Goal: Task Accomplishment & Management: Use online tool/utility

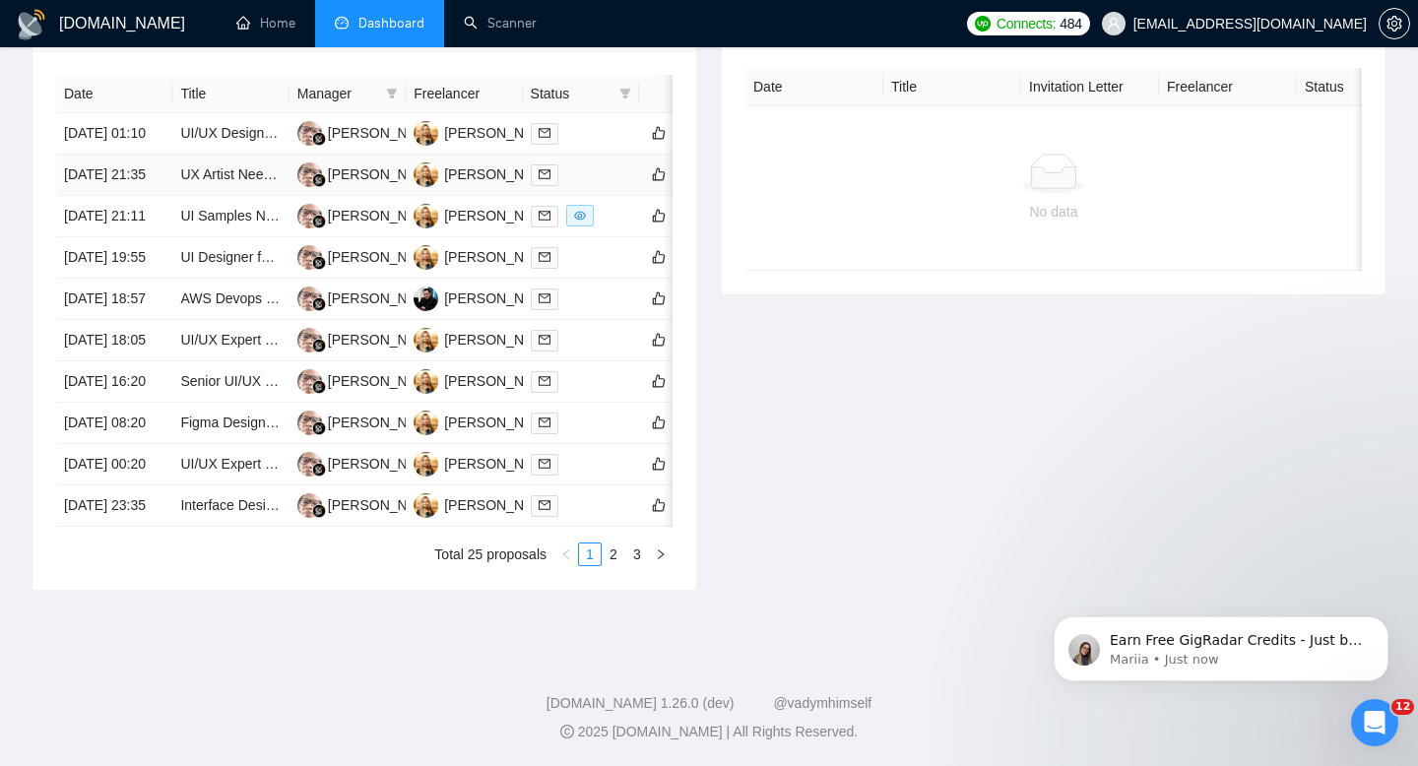
scroll to position [996, 0]
click at [613, 565] on link "2" at bounding box center [614, 555] width 22 height 22
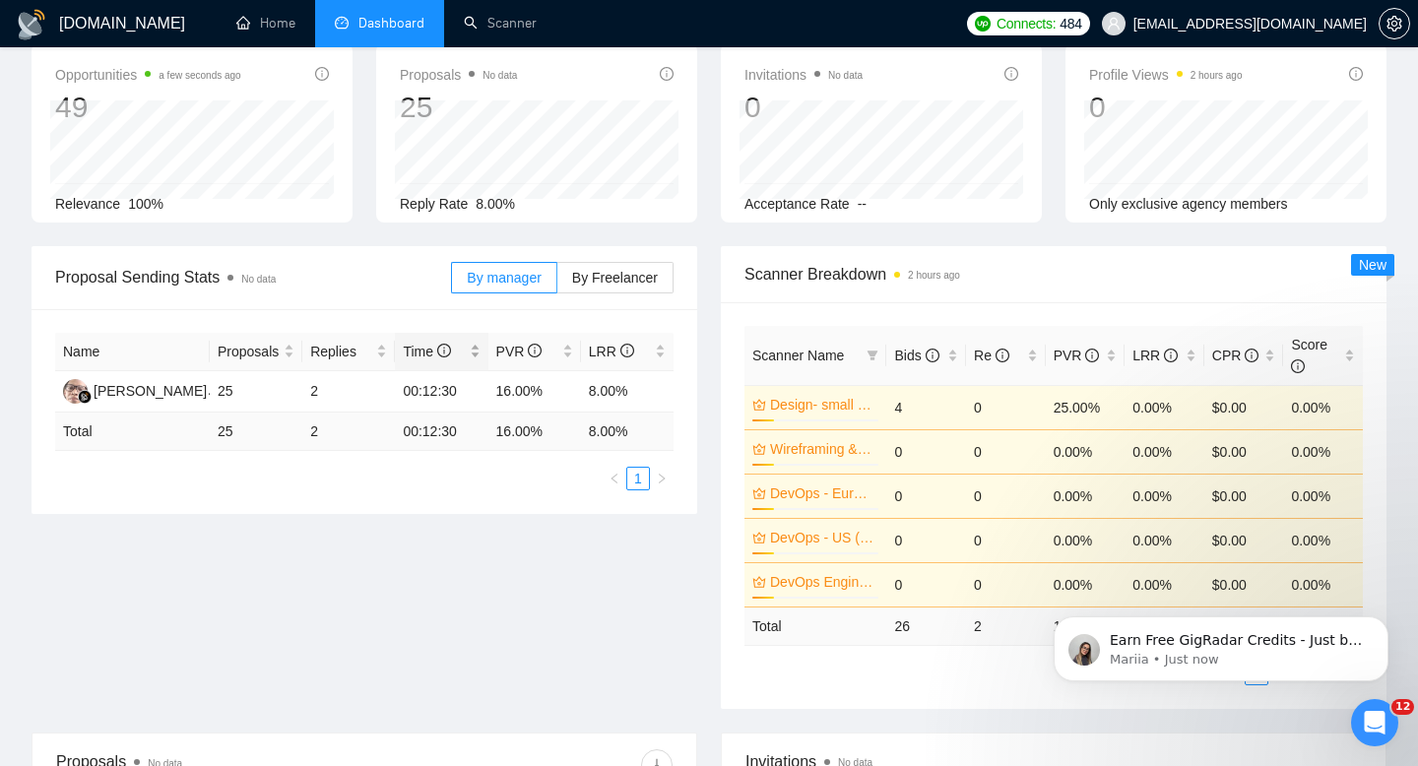
scroll to position [0, 0]
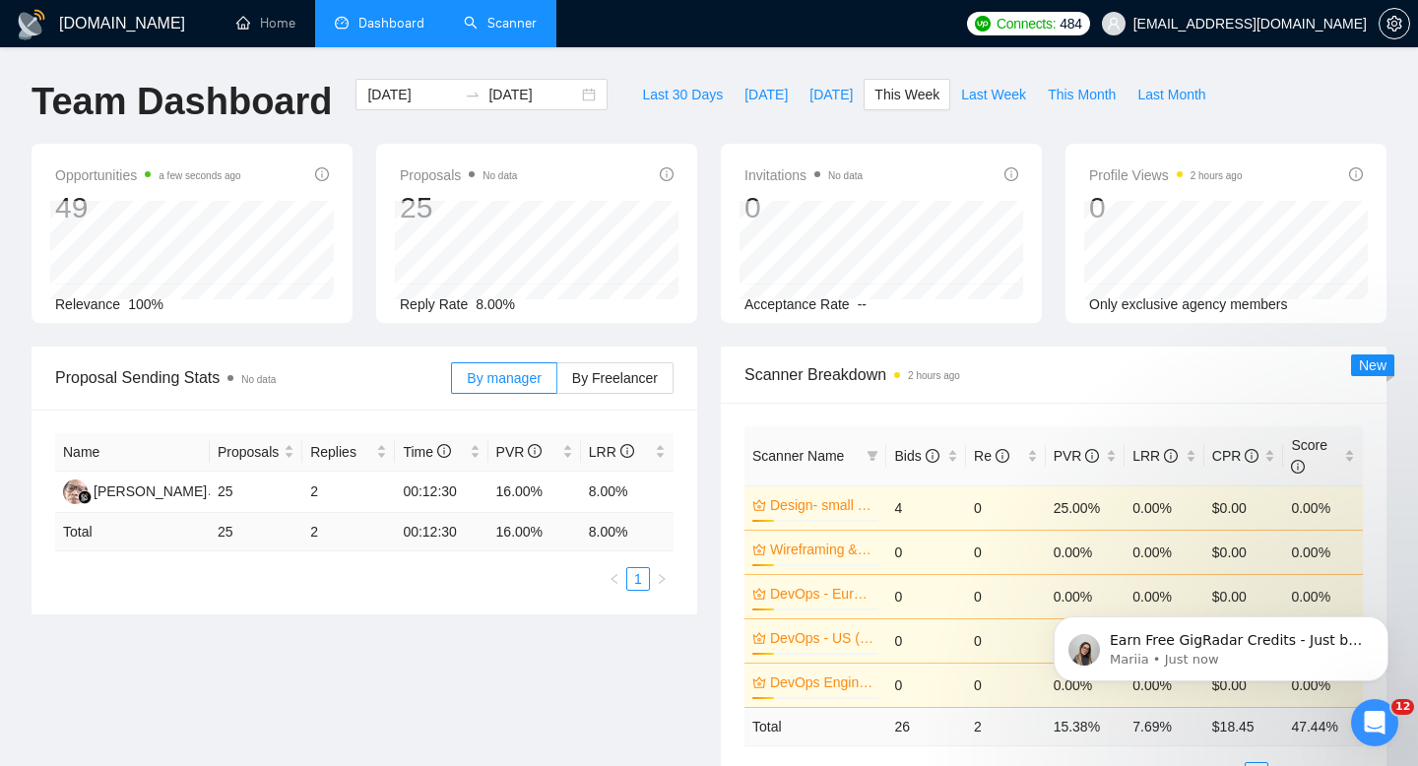
click at [489, 32] on link "Scanner" at bounding box center [500, 23] width 73 height 17
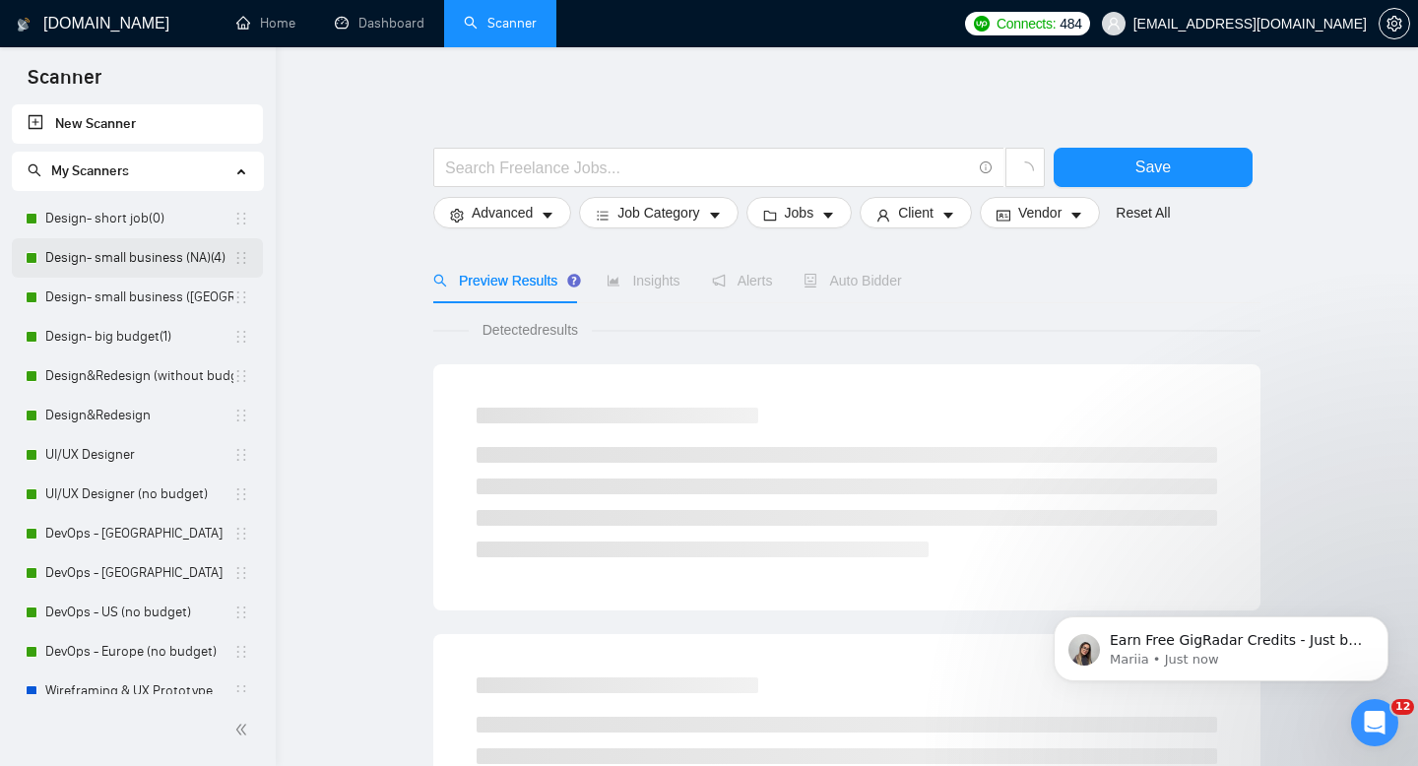
click at [115, 253] on link "Design- small business (NA)(4)" at bounding box center [139, 257] width 188 height 39
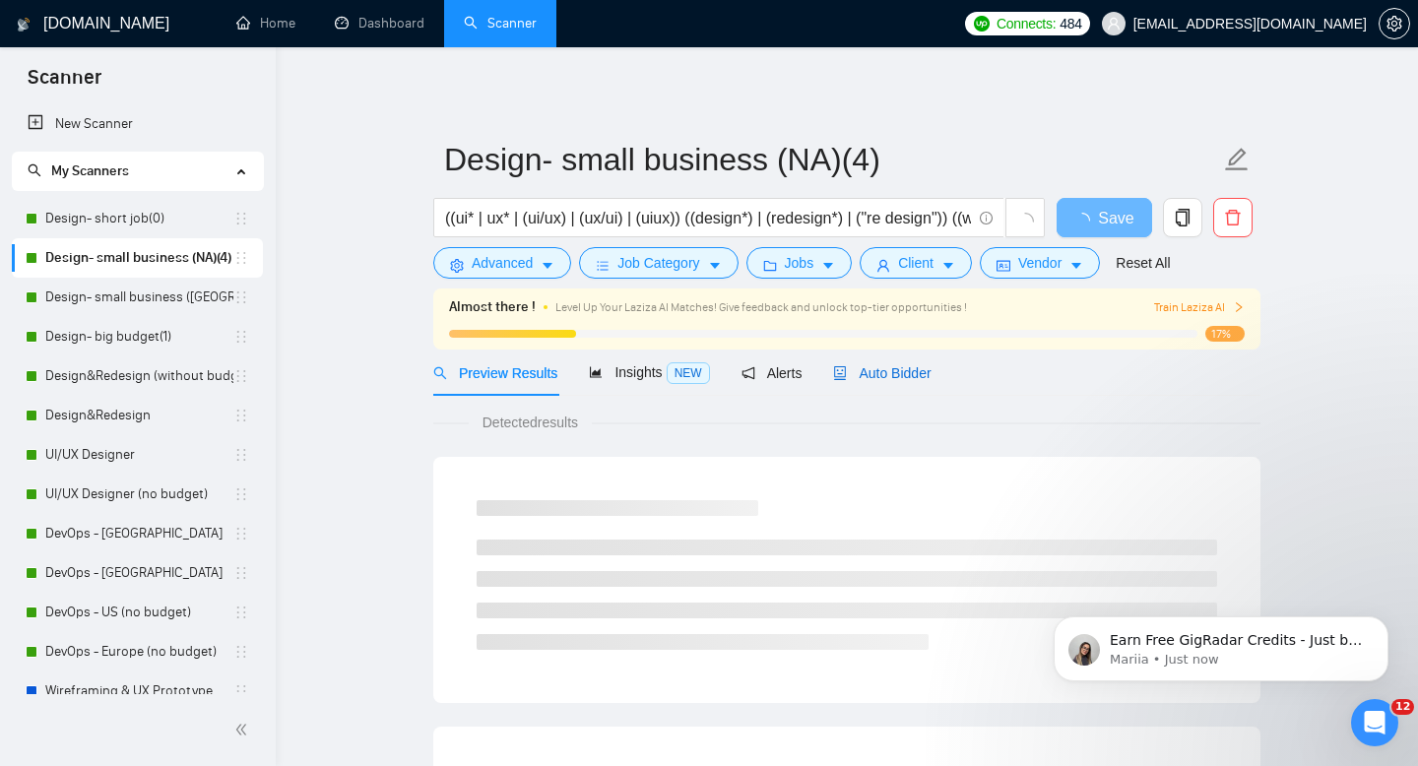
click at [900, 368] on span "Auto Bidder" at bounding box center [882, 373] width 98 height 16
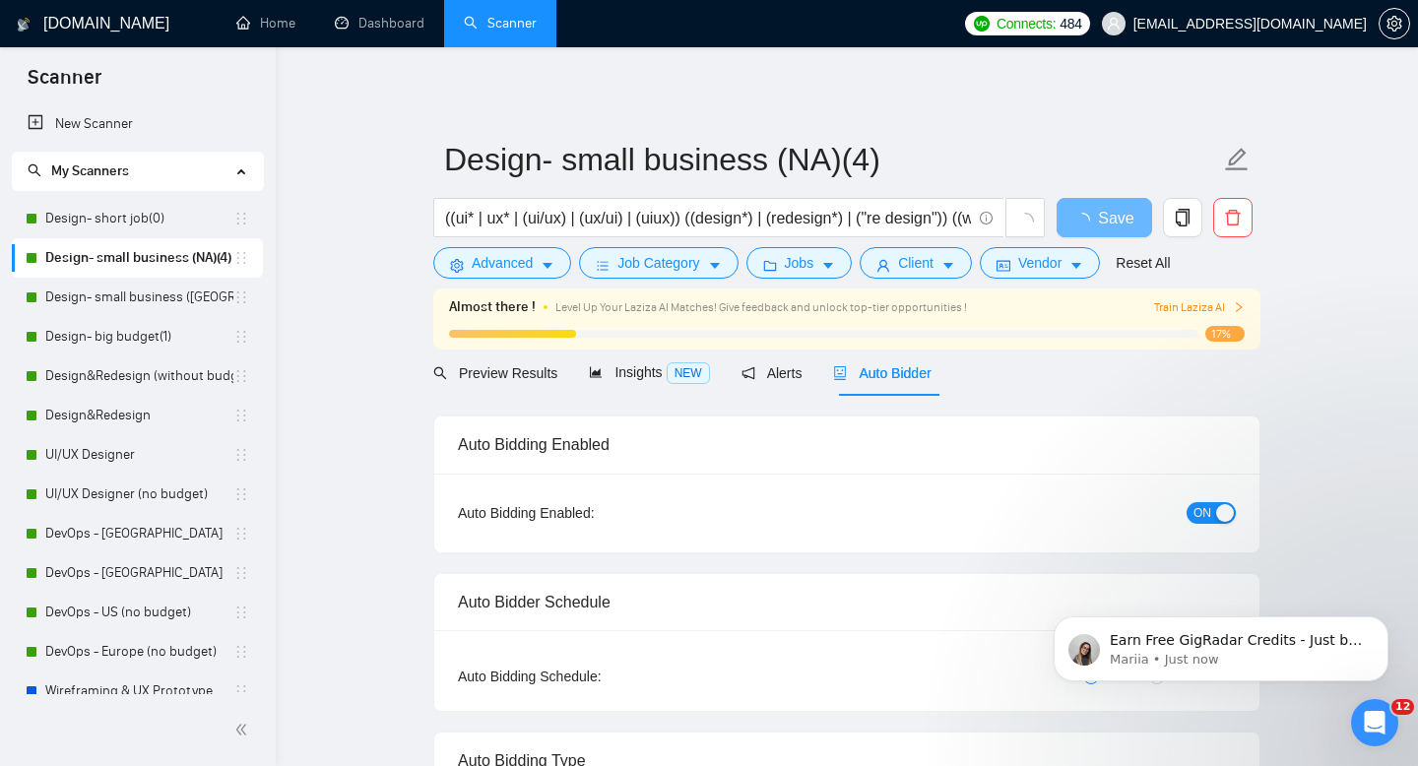
radio input "false"
radio input "true"
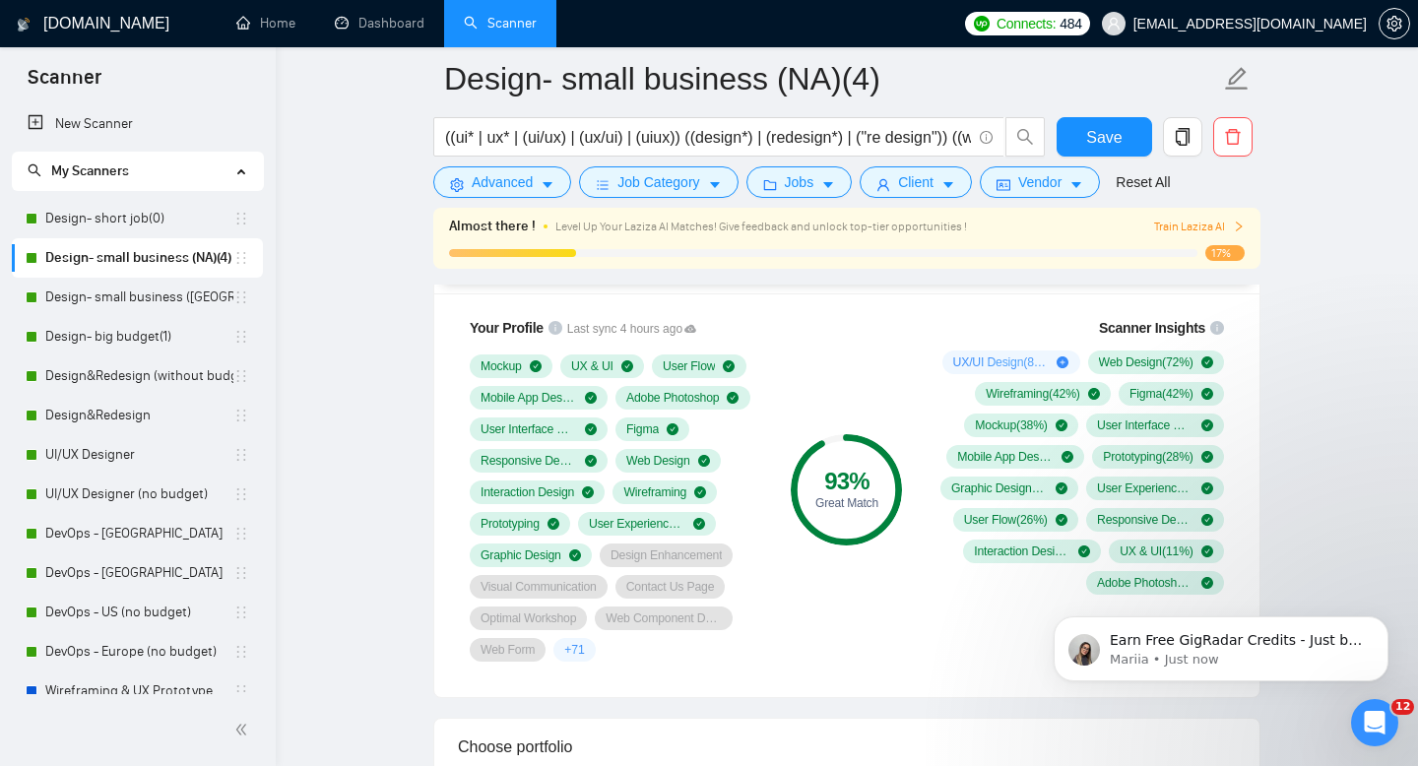
scroll to position [1582, 0]
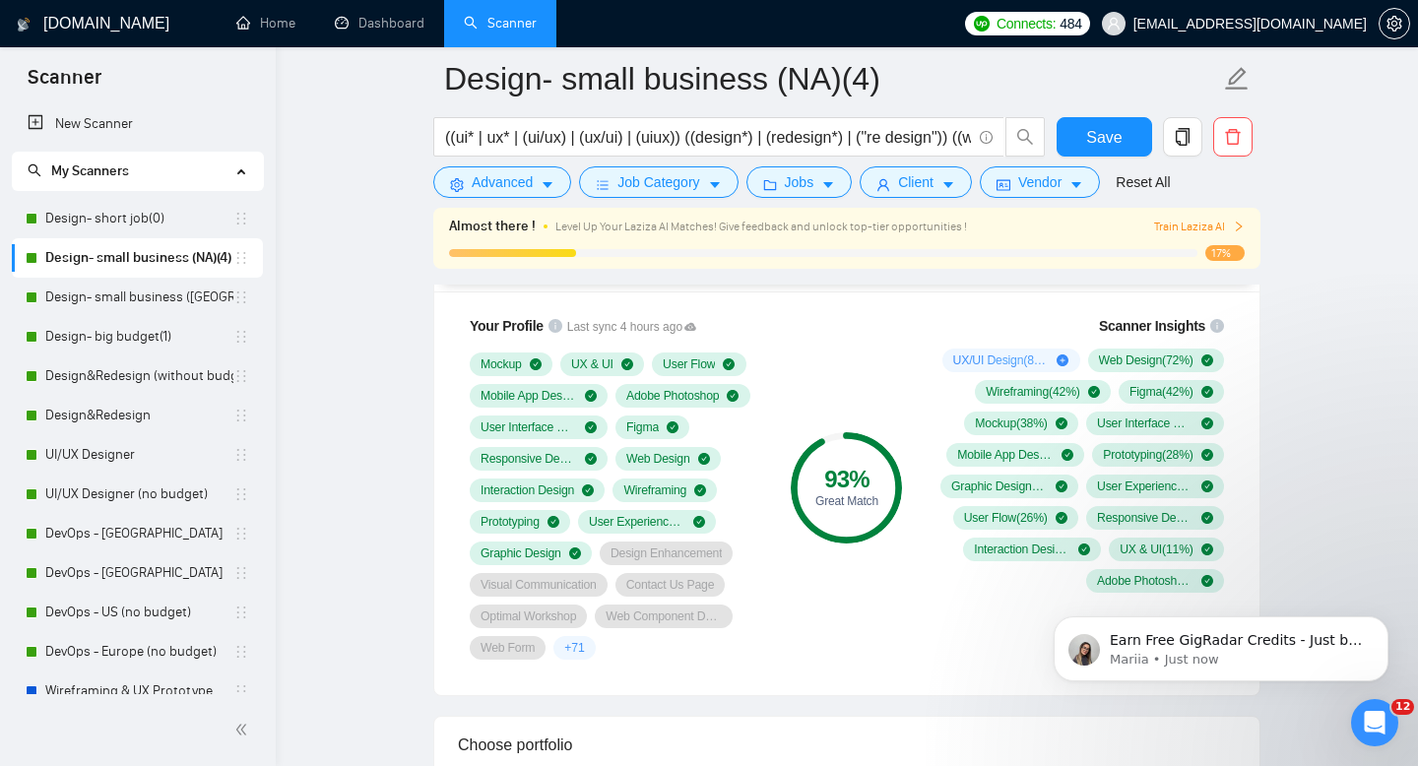
click at [885, 572] on div "93 % Great Match" at bounding box center [847, 487] width 132 height 368
click at [90, 296] on link "Design- small business ([GEOGRAPHIC_DATA])(4)" at bounding box center [139, 297] width 188 height 39
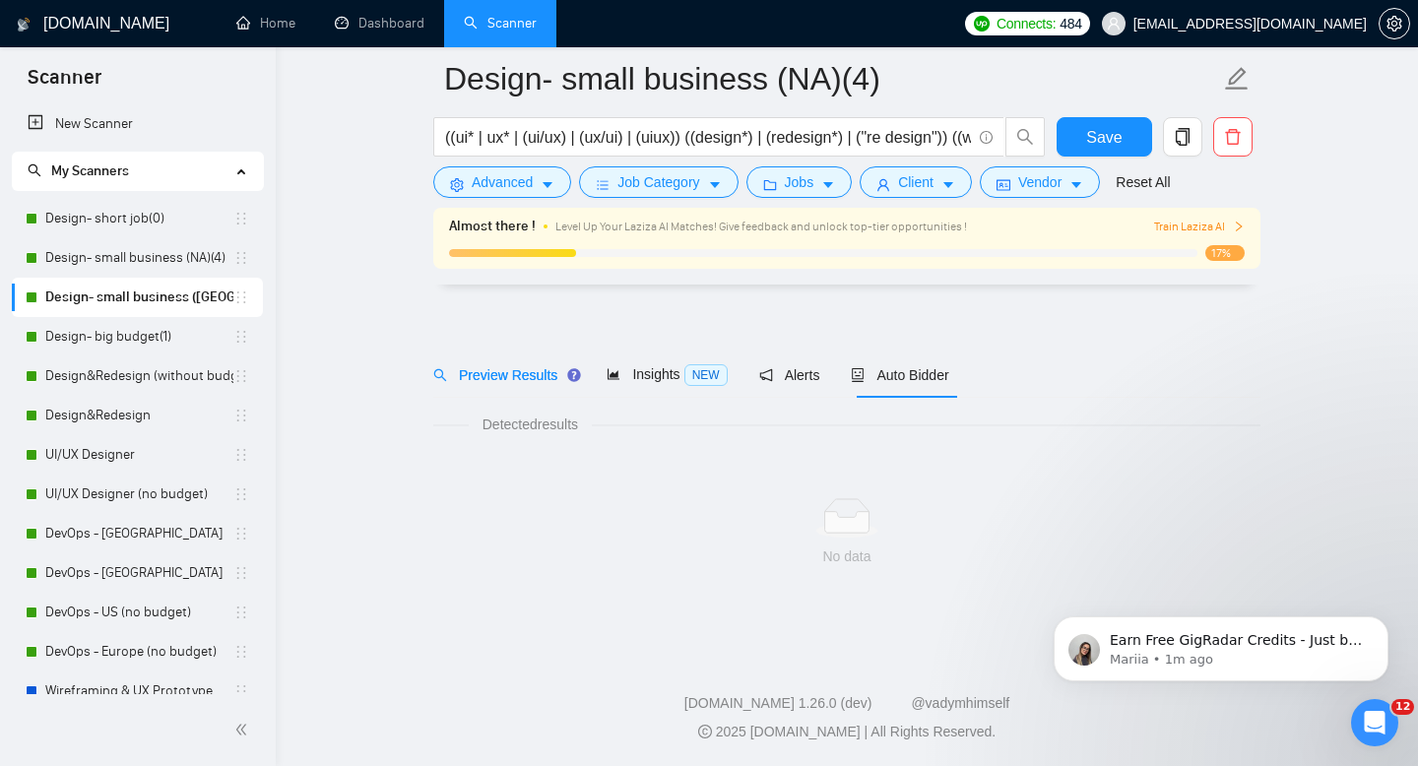
scroll to position [14, 0]
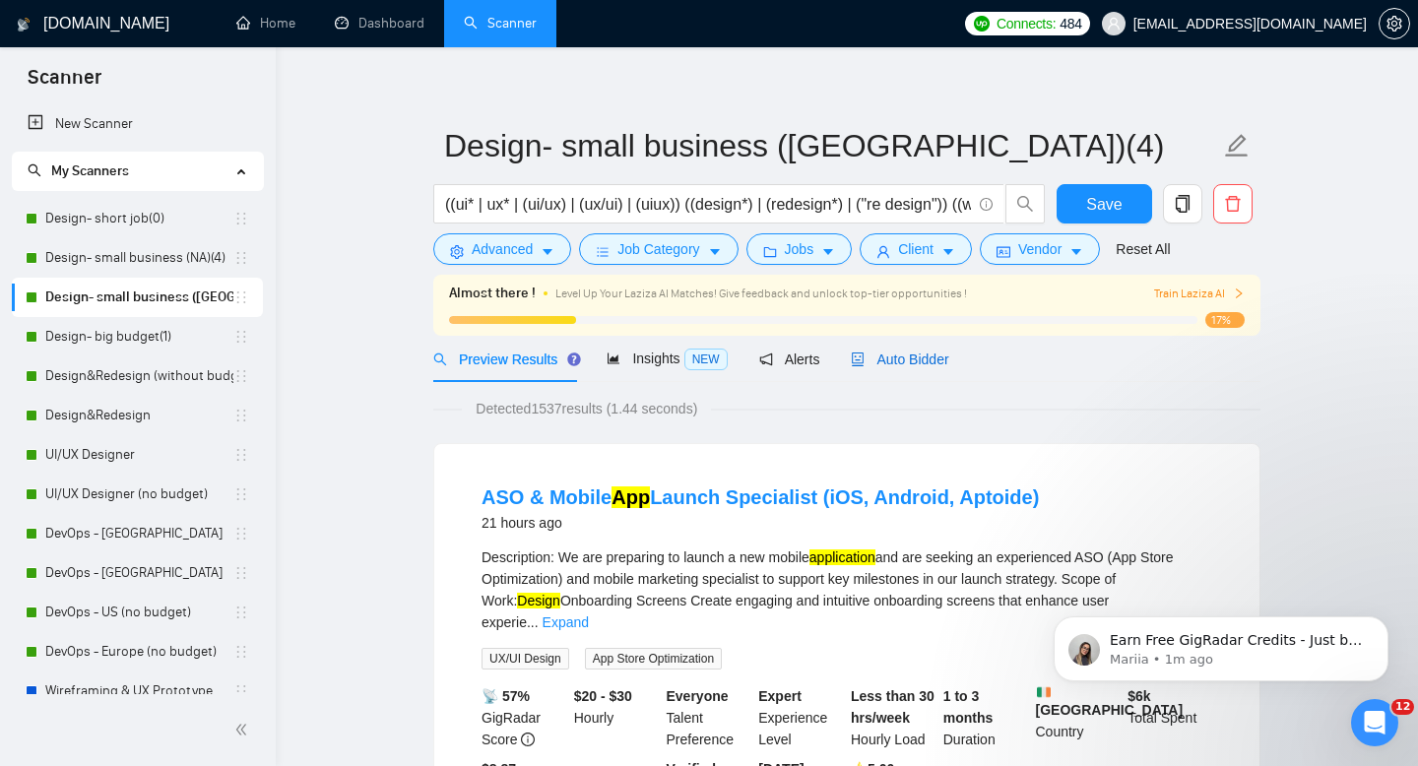
click at [898, 366] on div "Auto Bidder" at bounding box center [900, 360] width 98 height 22
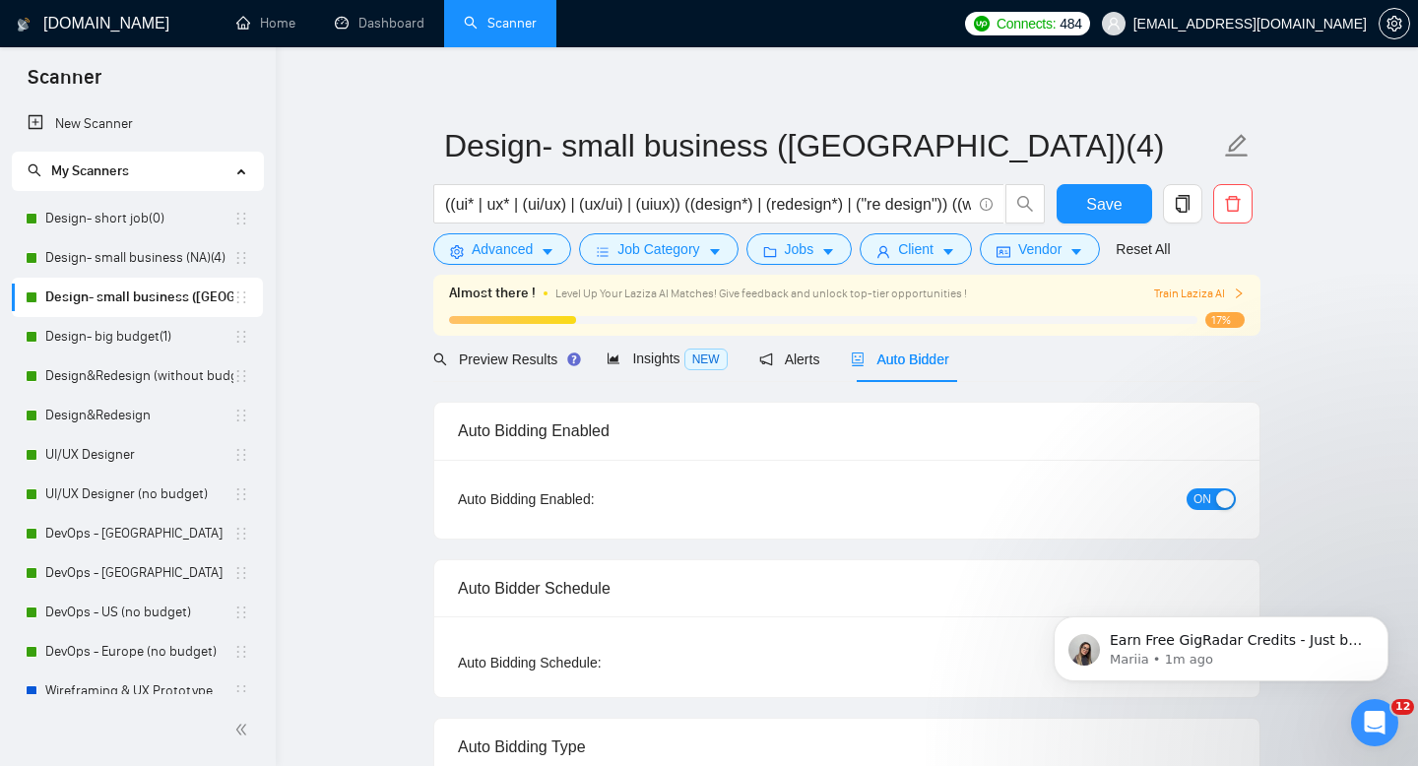
radio input "false"
radio input "true"
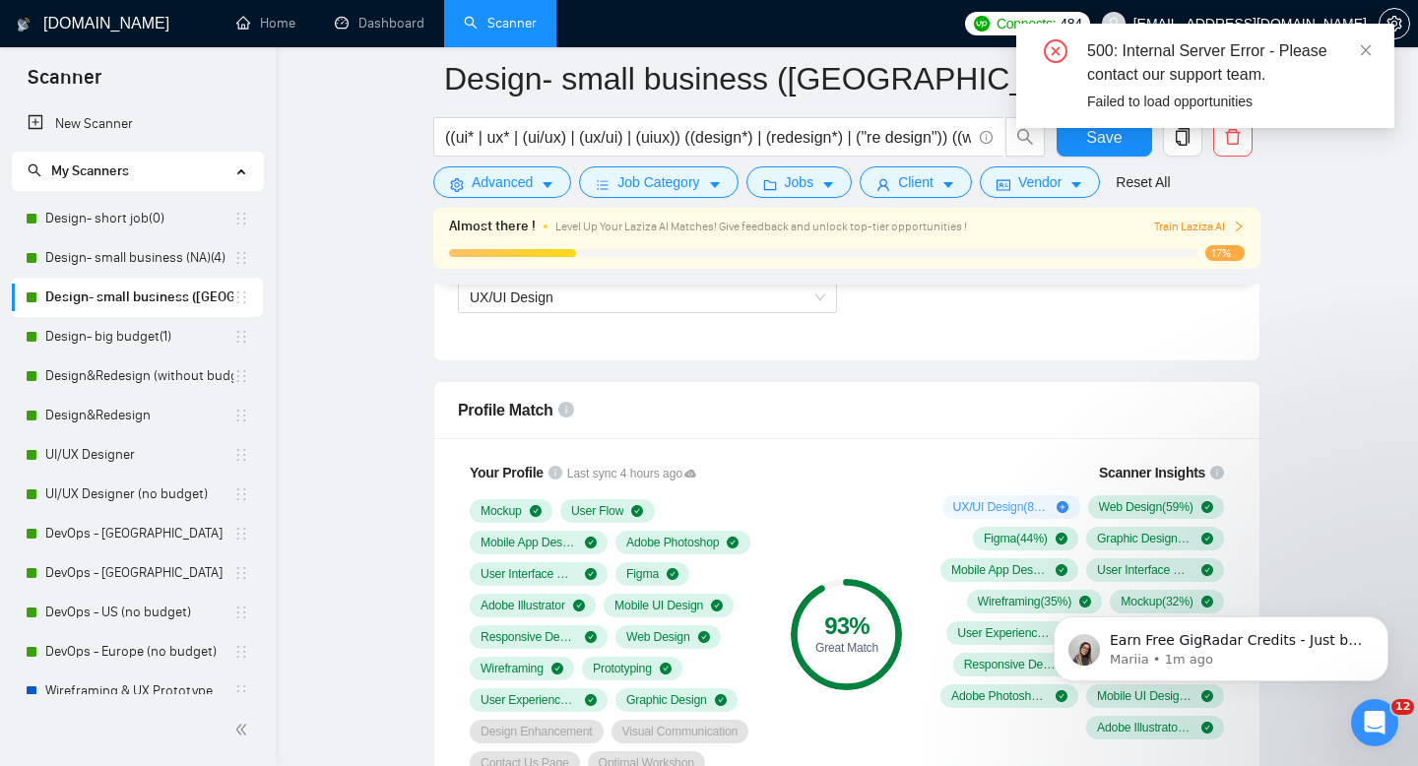
scroll to position [1569, 0]
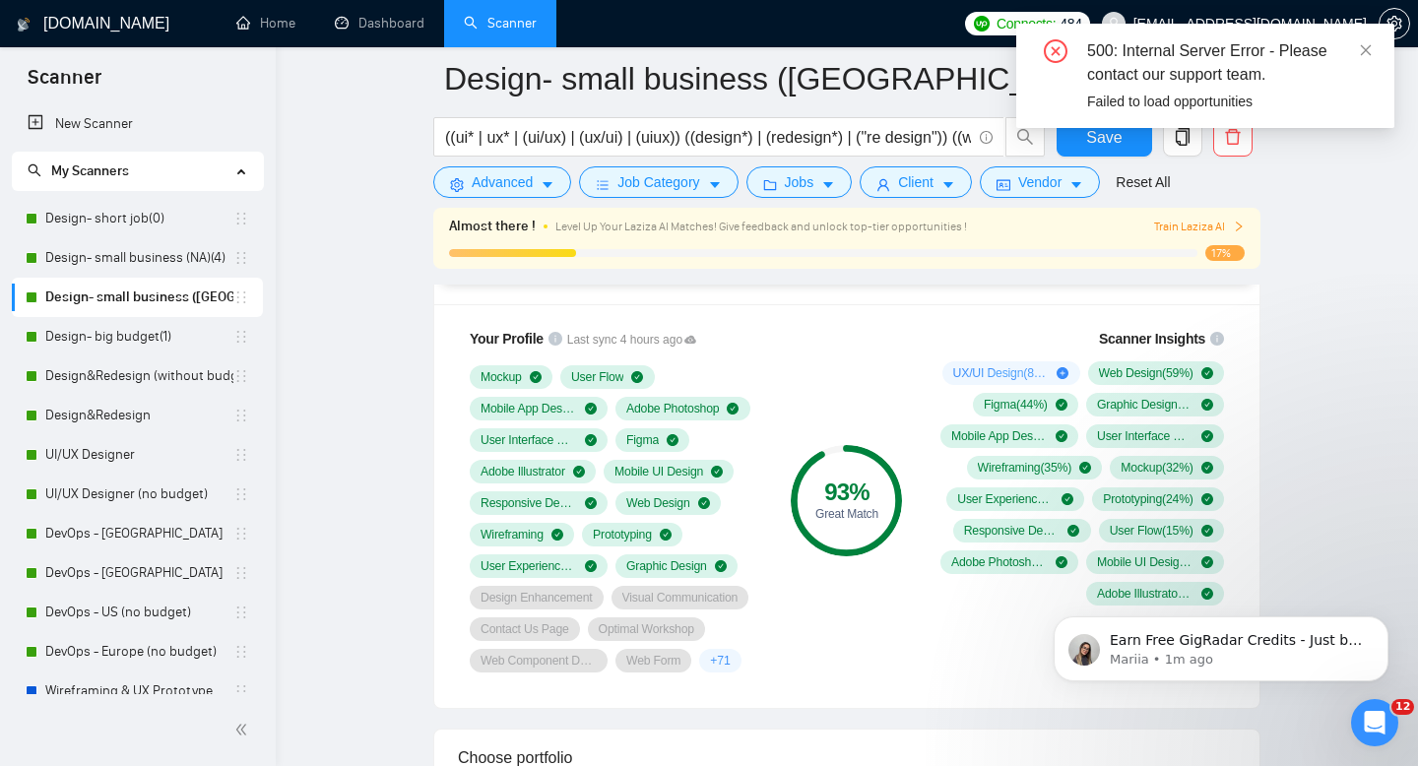
click at [830, 575] on div "93 % Great Match" at bounding box center [847, 500] width 132 height 368
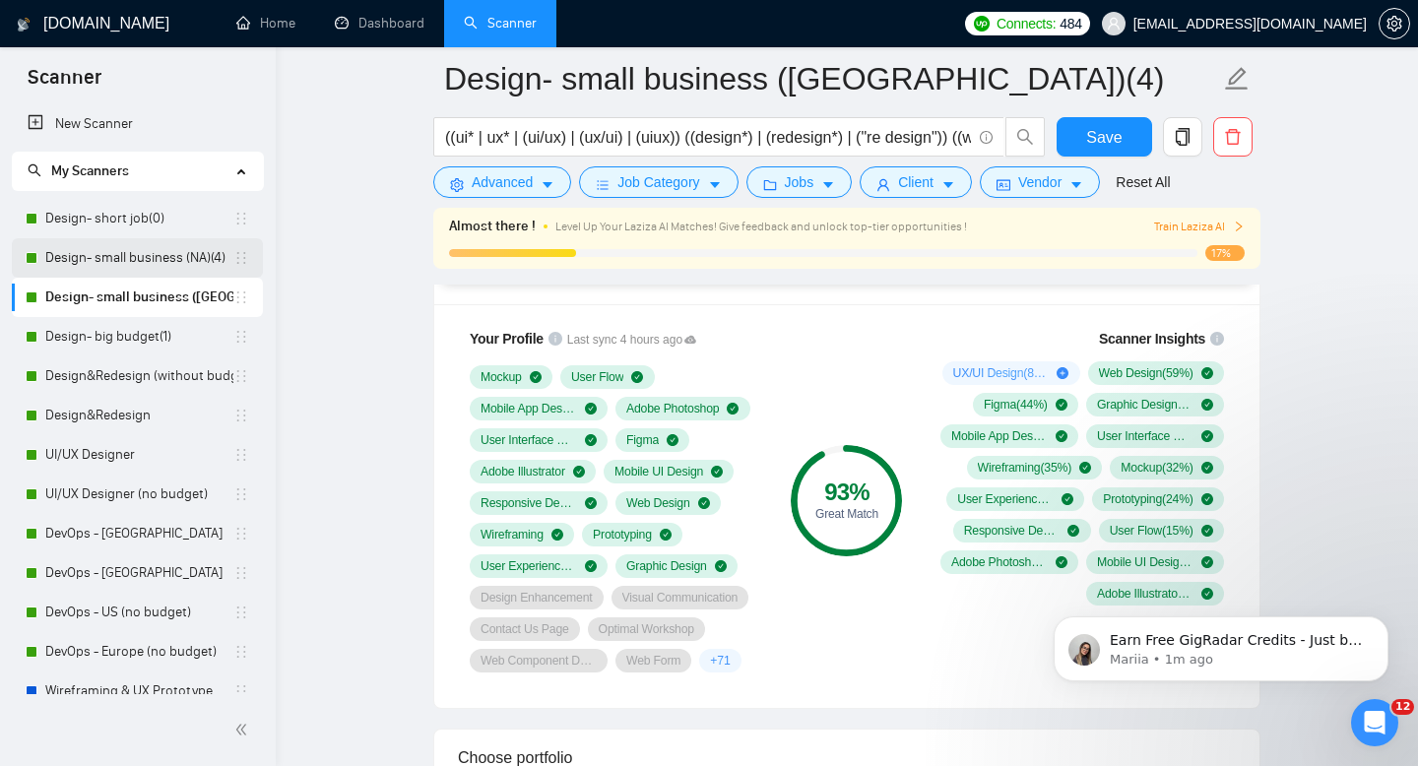
click at [103, 252] on link "Design- small business (NA)(4)" at bounding box center [139, 257] width 188 height 39
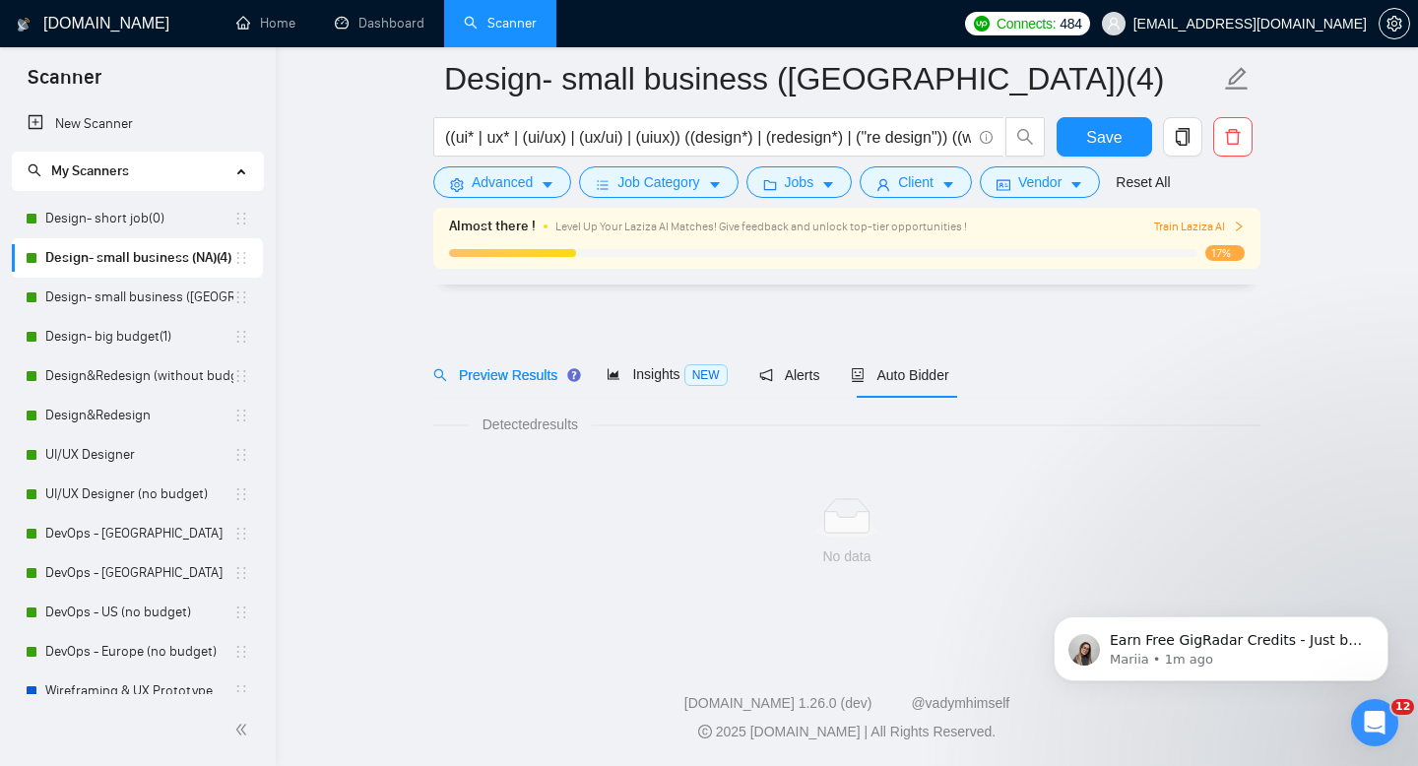
scroll to position [14, 0]
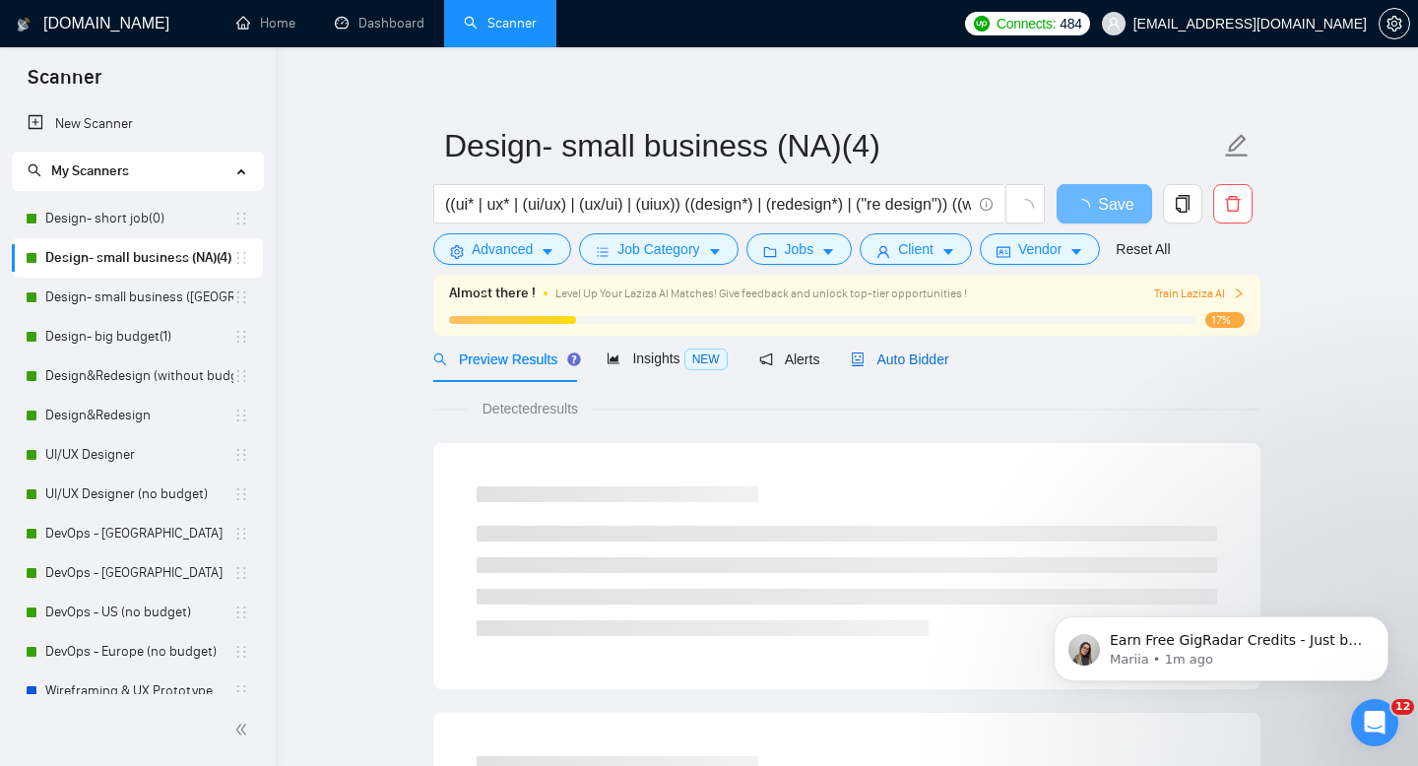
click at [903, 354] on span "Auto Bidder" at bounding box center [900, 360] width 98 height 16
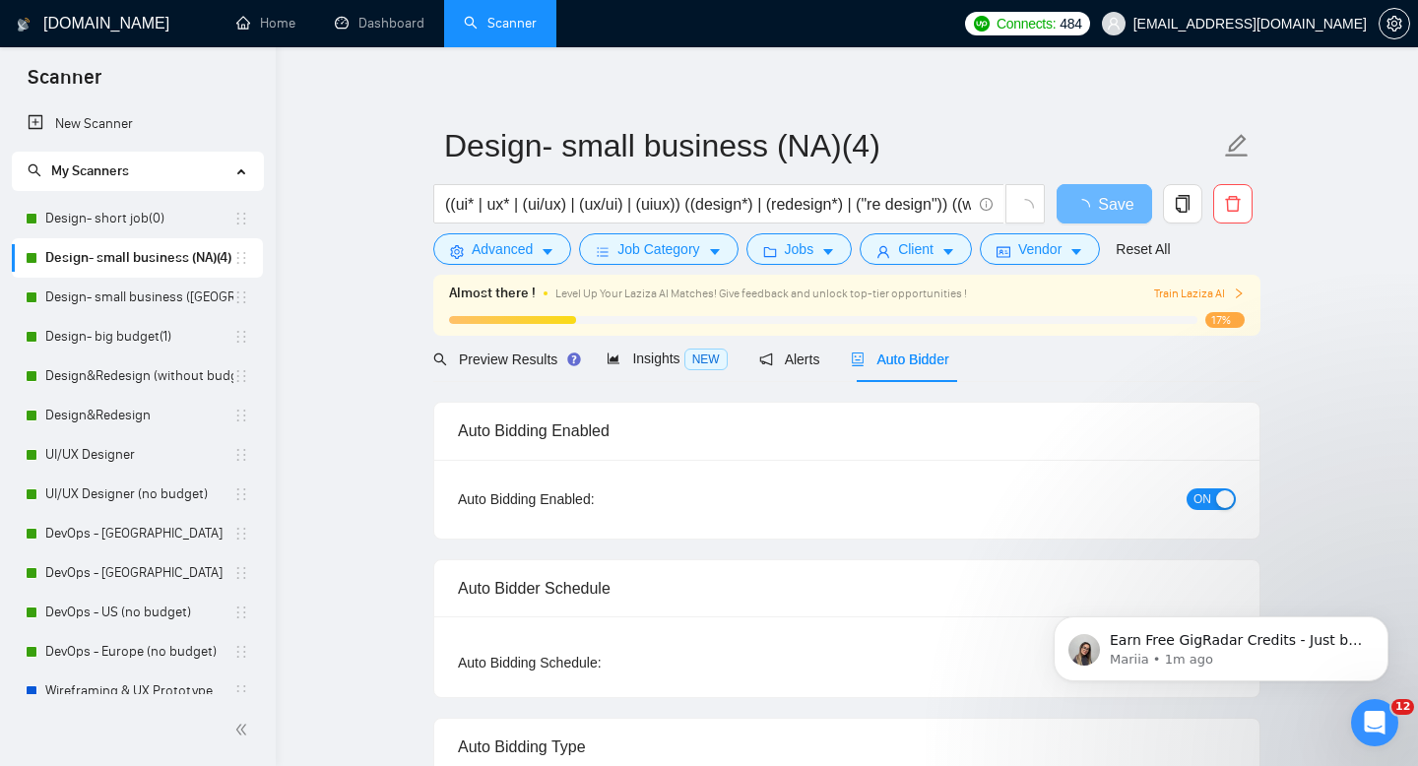
radio input "false"
radio input "true"
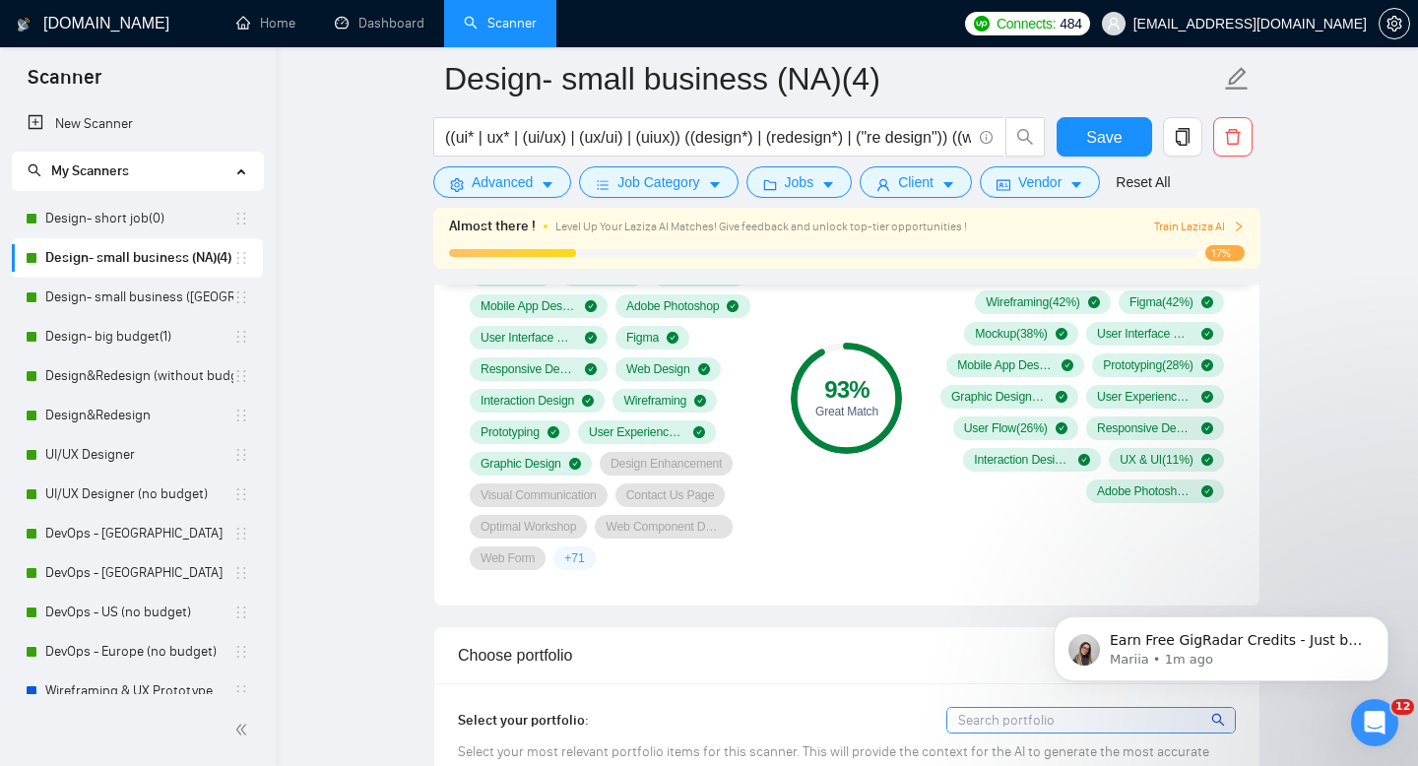
scroll to position [1503, 0]
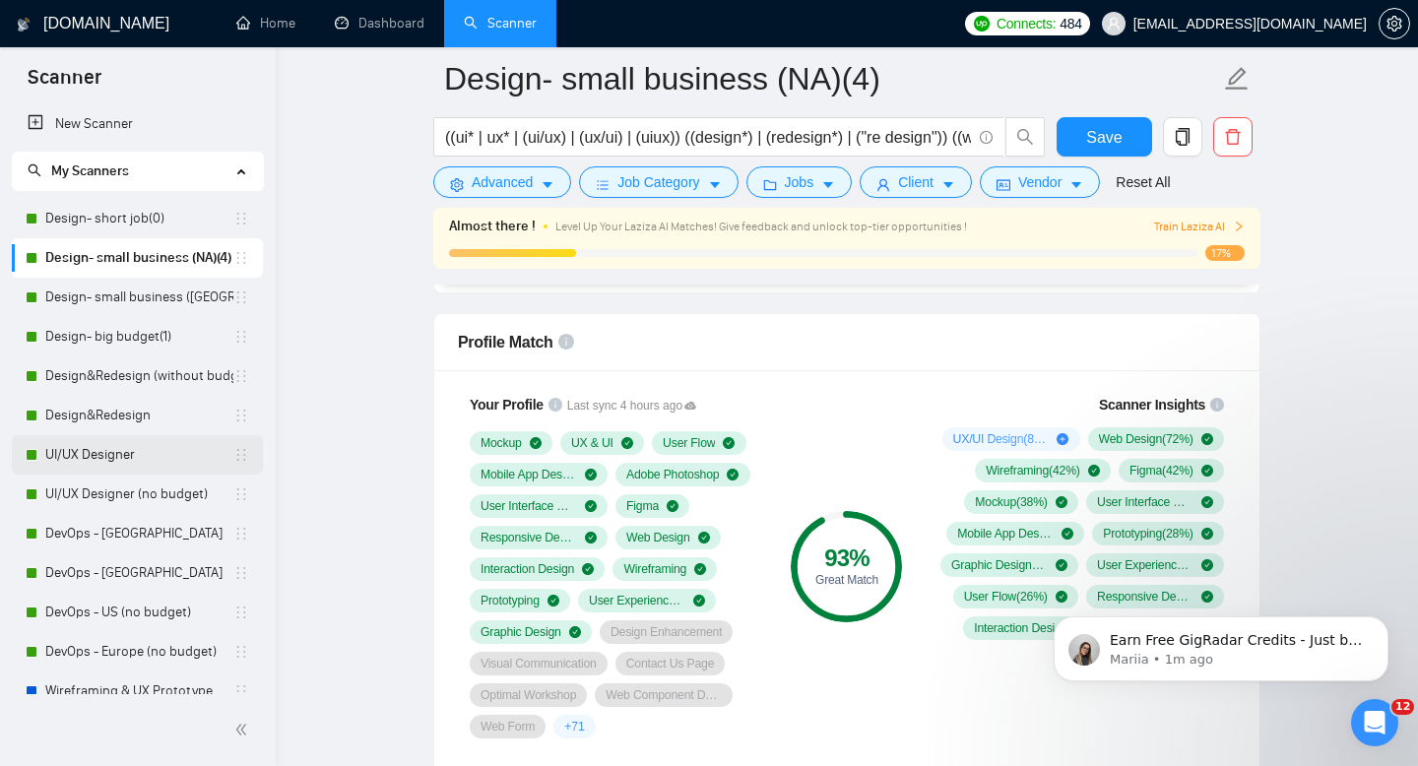
click at [108, 458] on link "UI/UX Designer" at bounding box center [139, 454] width 188 height 39
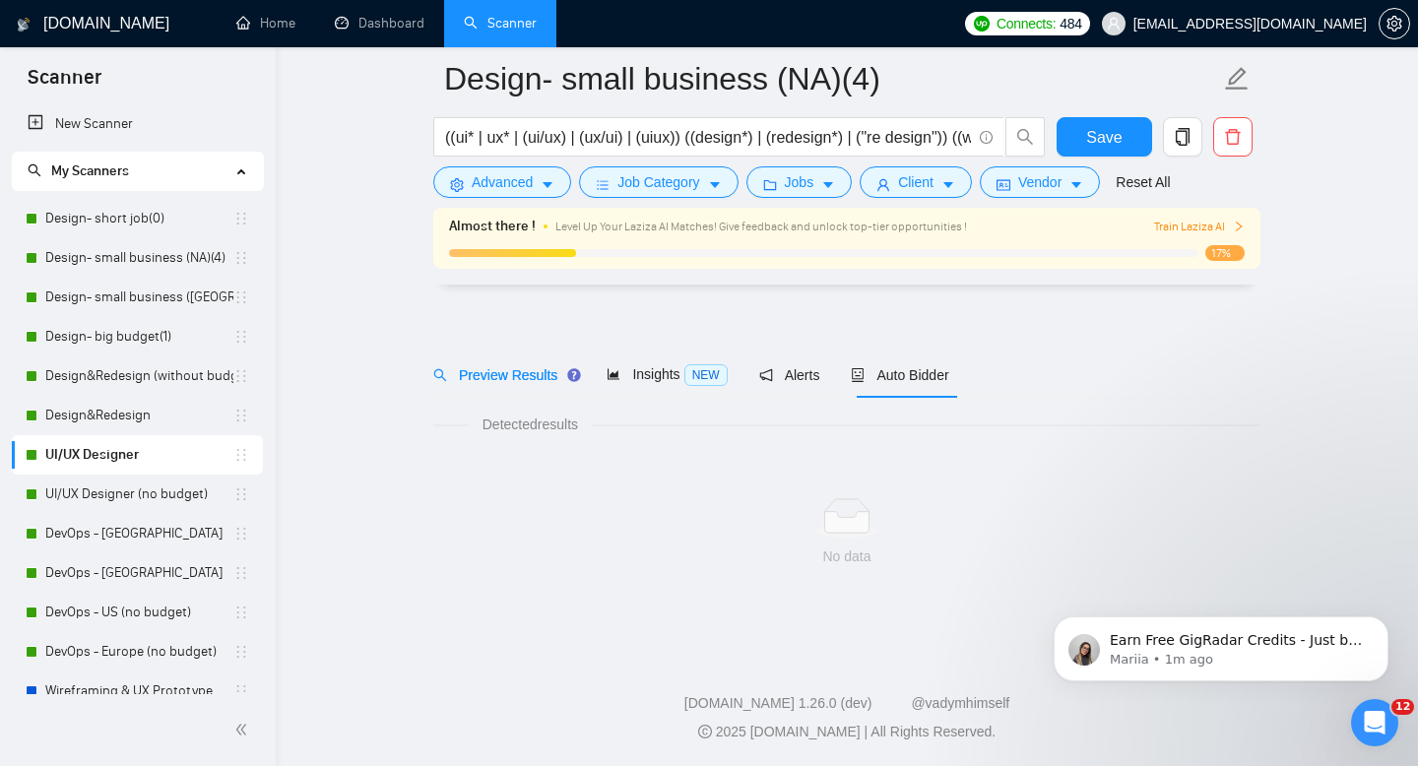
scroll to position [14, 0]
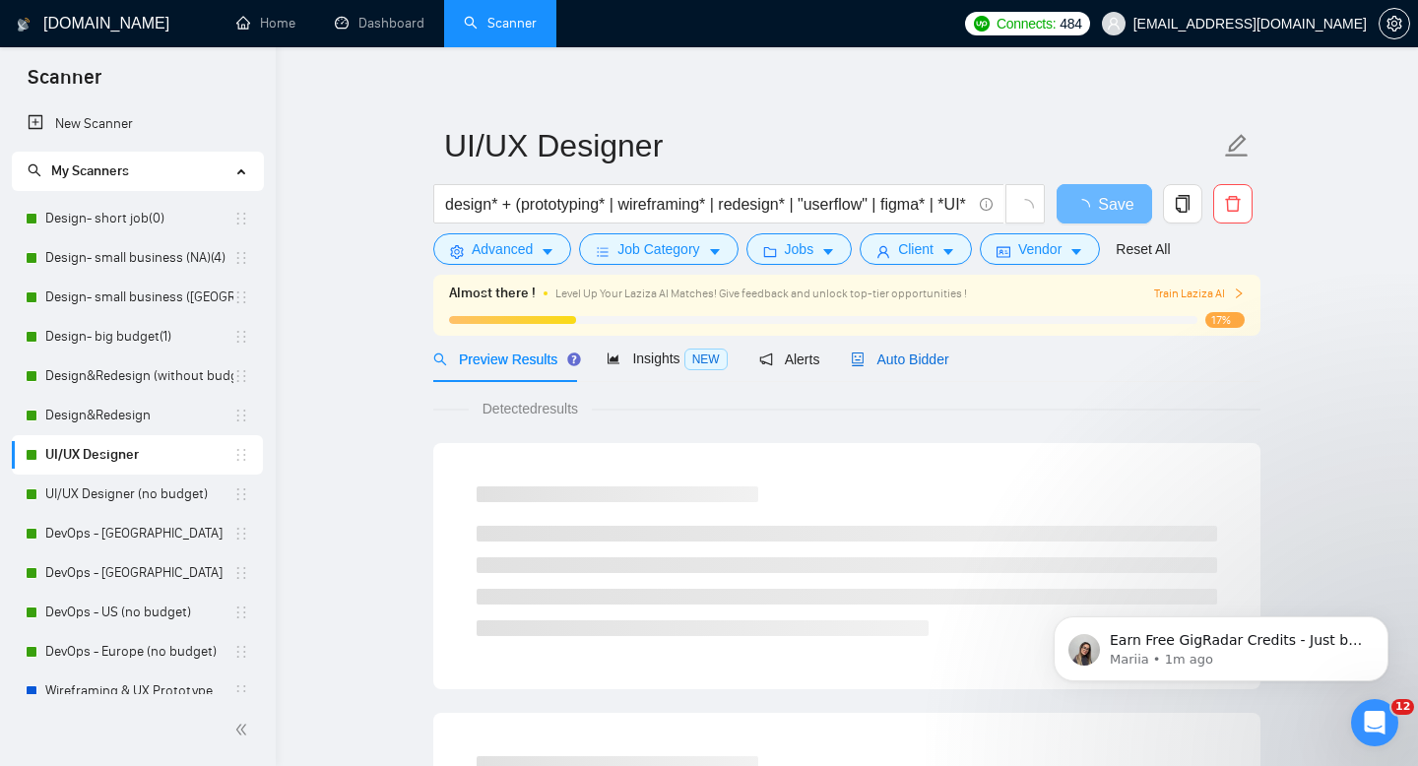
click at [885, 361] on span "Auto Bidder" at bounding box center [900, 360] width 98 height 16
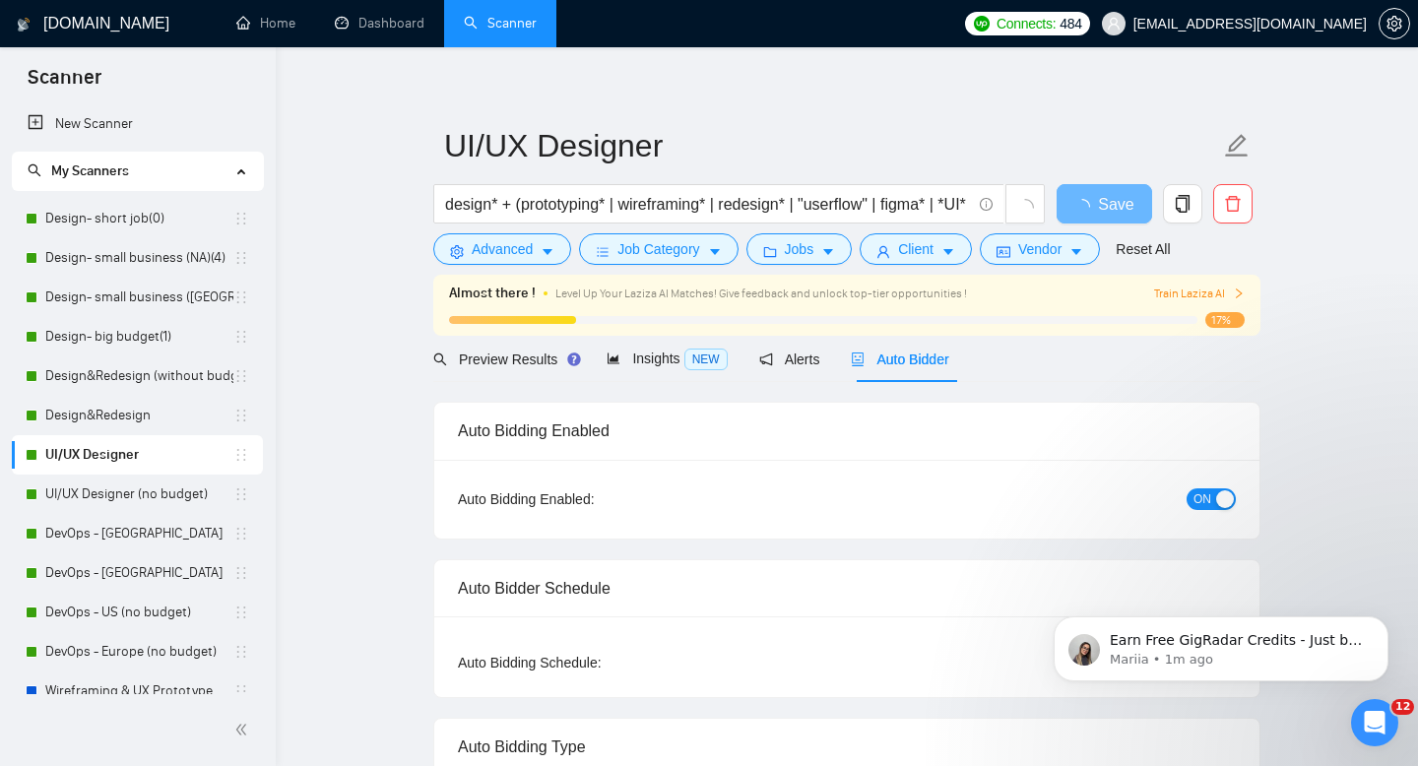
radio input "false"
radio input "true"
checkbox input "true"
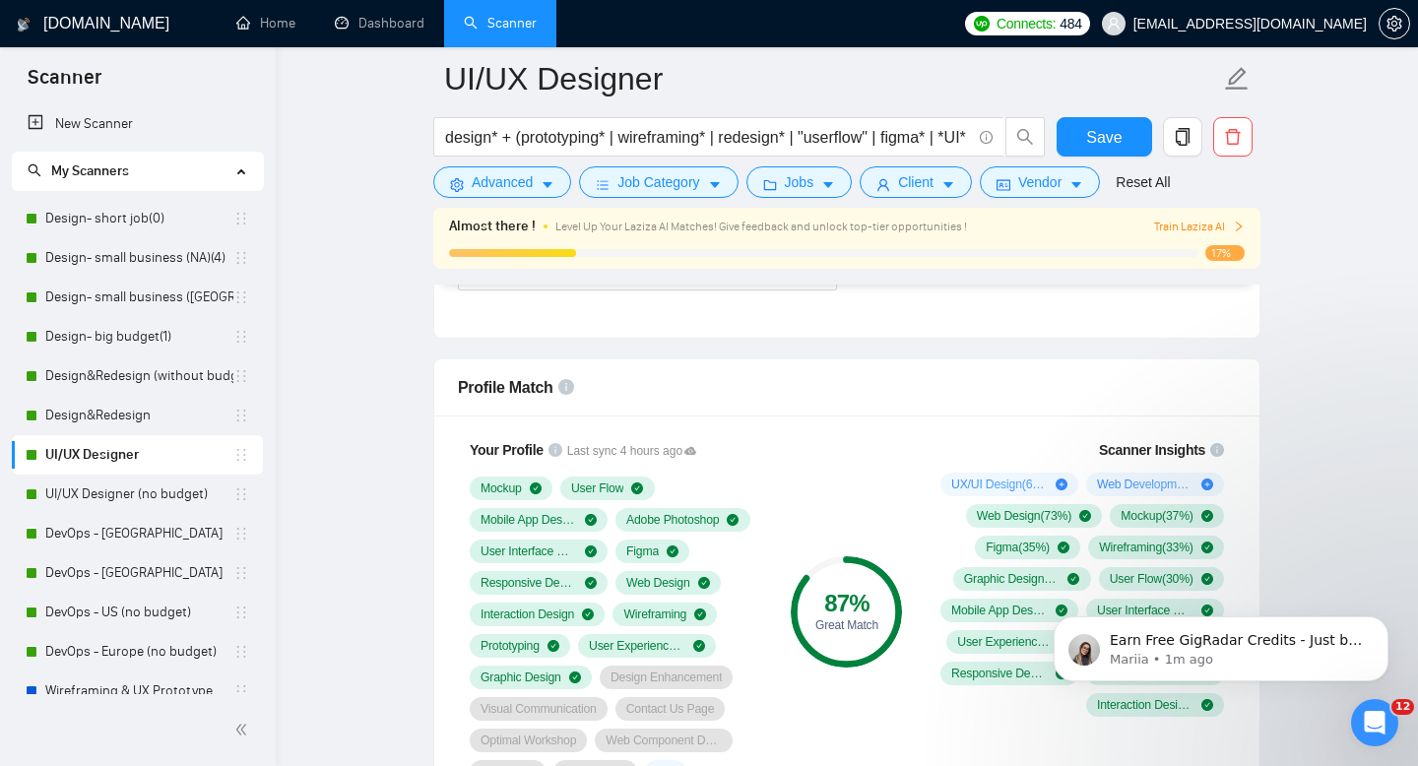
scroll to position [1472, 0]
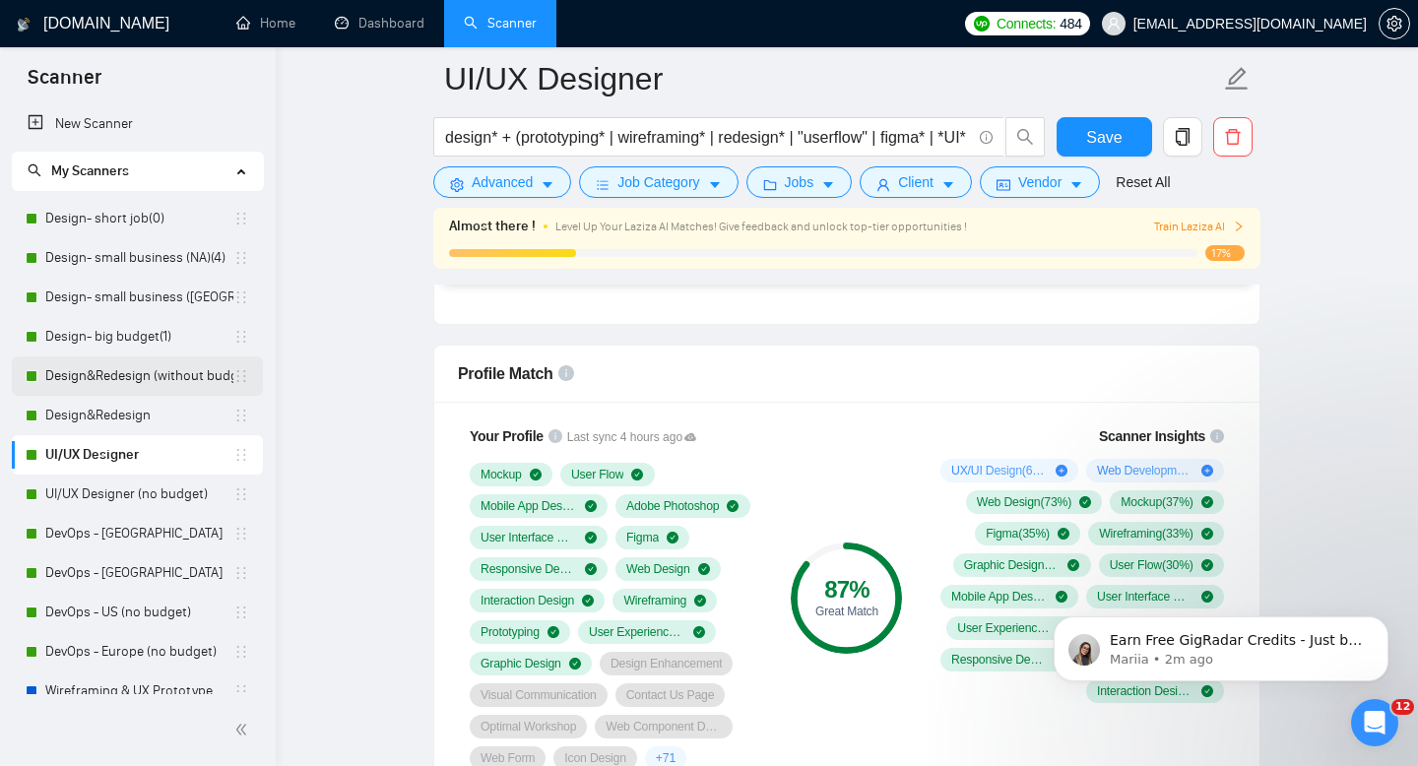
click at [116, 367] on link "Design&Redesign (without budget)" at bounding box center [139, 376] width 188 height 39
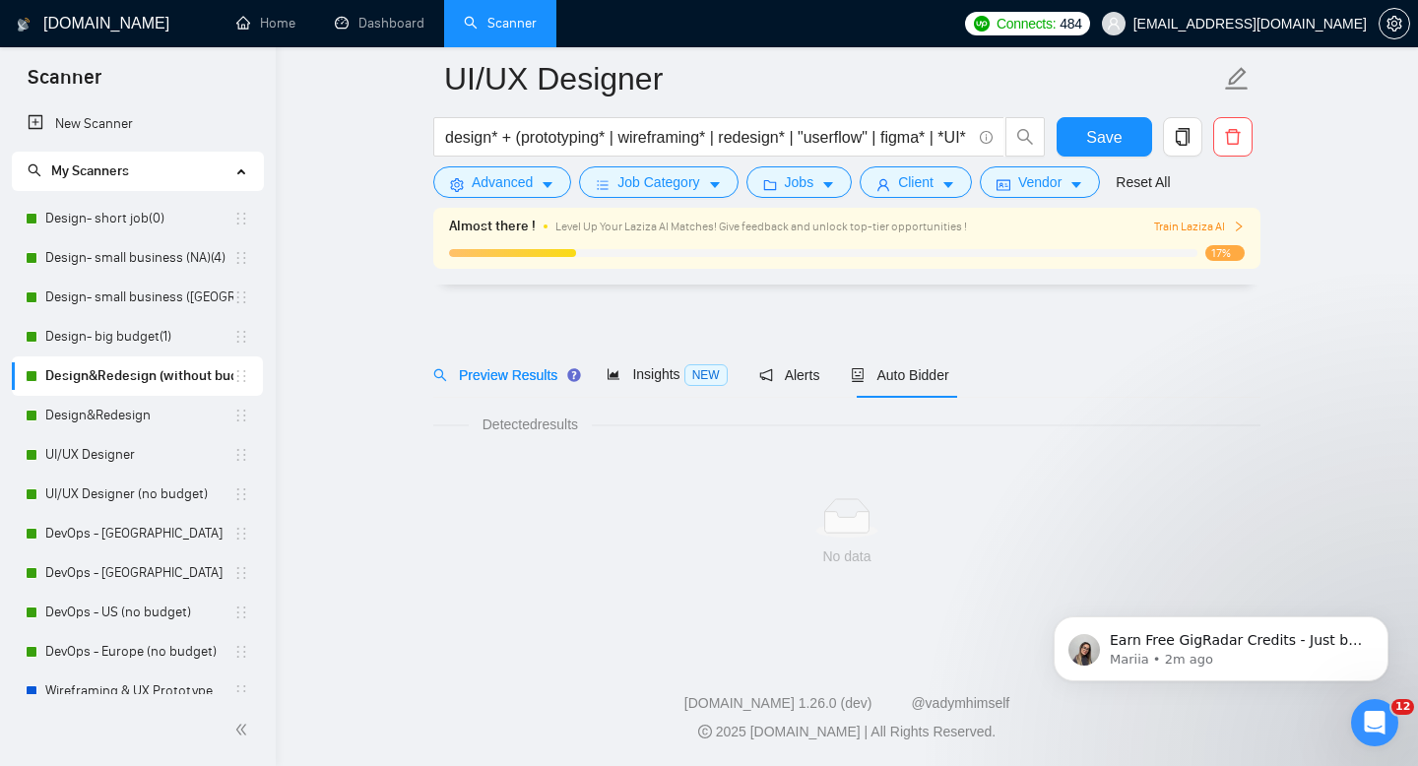
scroll to position [14, 0]
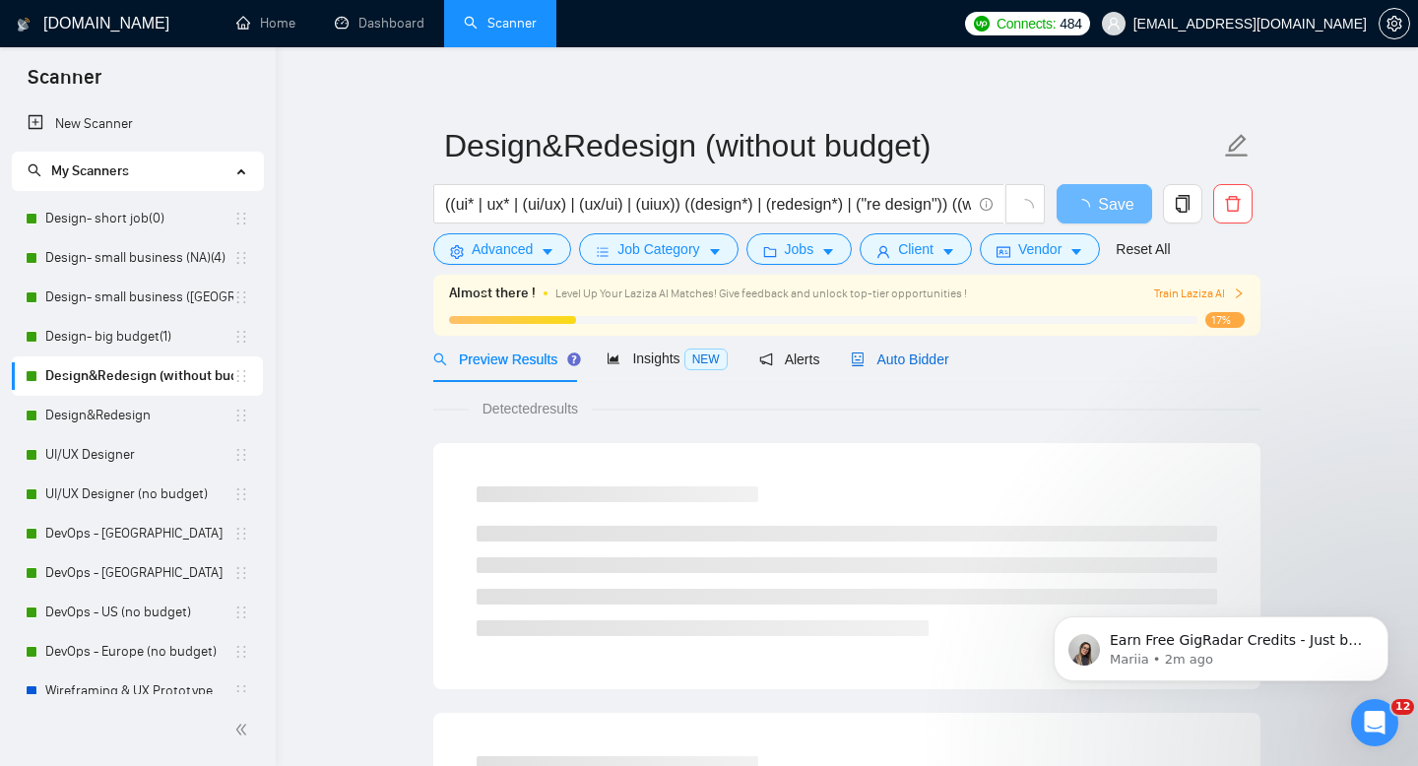
click at [929, 353] on span "Auto Bidder" at bounding box center [900, 360] width 98 height 16
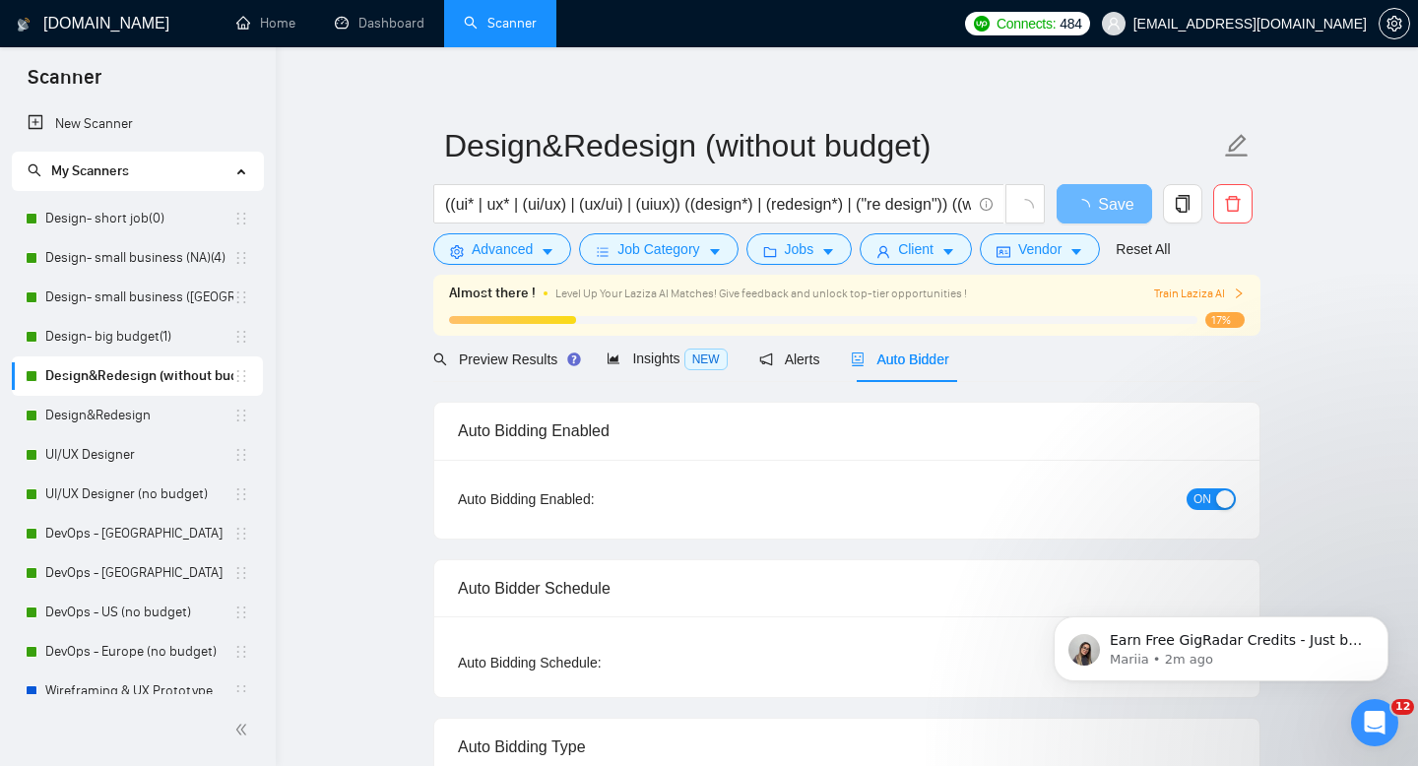
radio input "false"
radio input "true"
